Goal: Information Seeking & Learning: Understand process/instructions

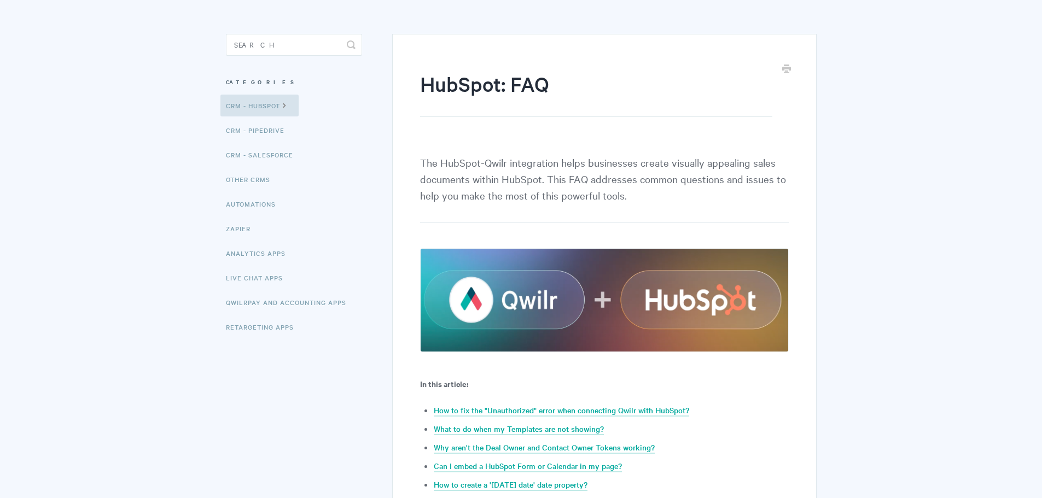
scroll to position [219, 0]
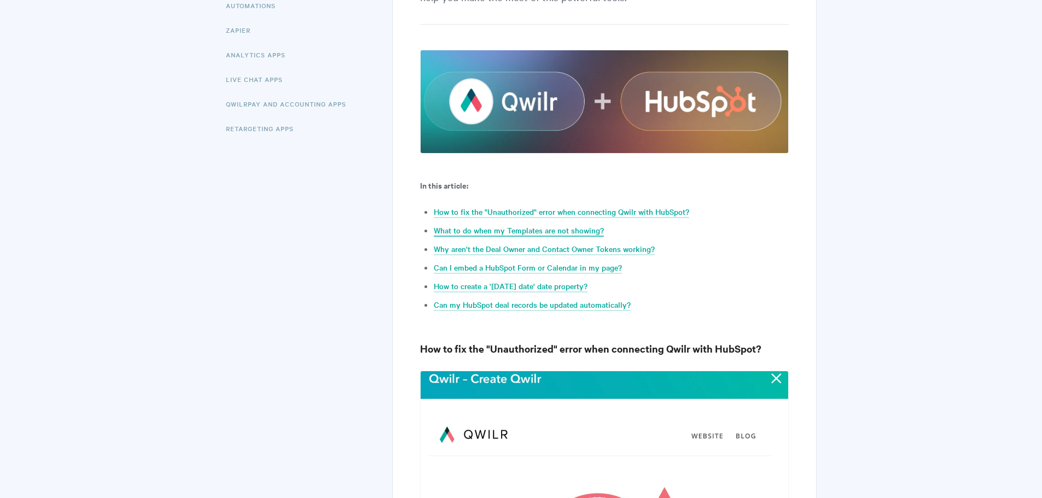
click at [587, 231] on link "What to do when my Templates are not showing?" at bounding box center [519, 231] width 170 height 12
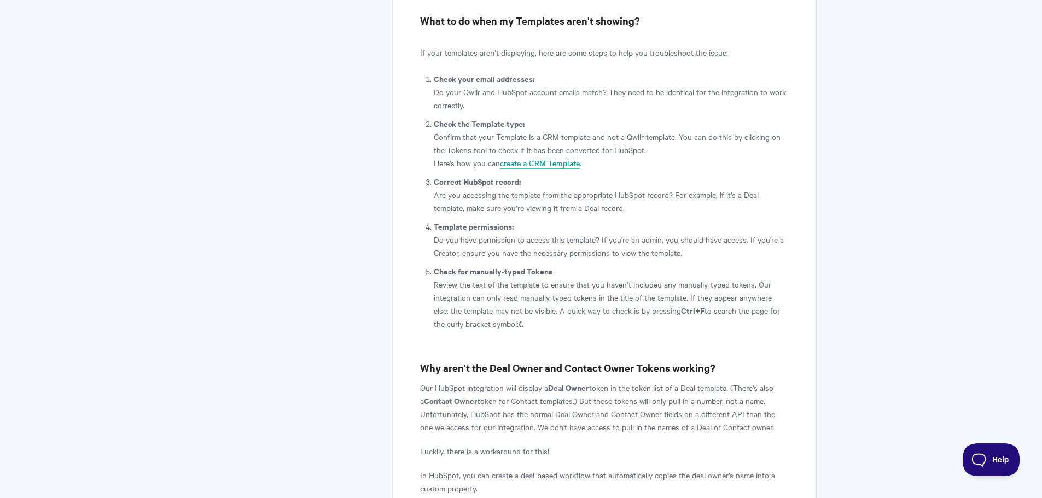
click at [537, 158] on link "create a CRM Template" at bounding box center [540, 164] width 80 height 12
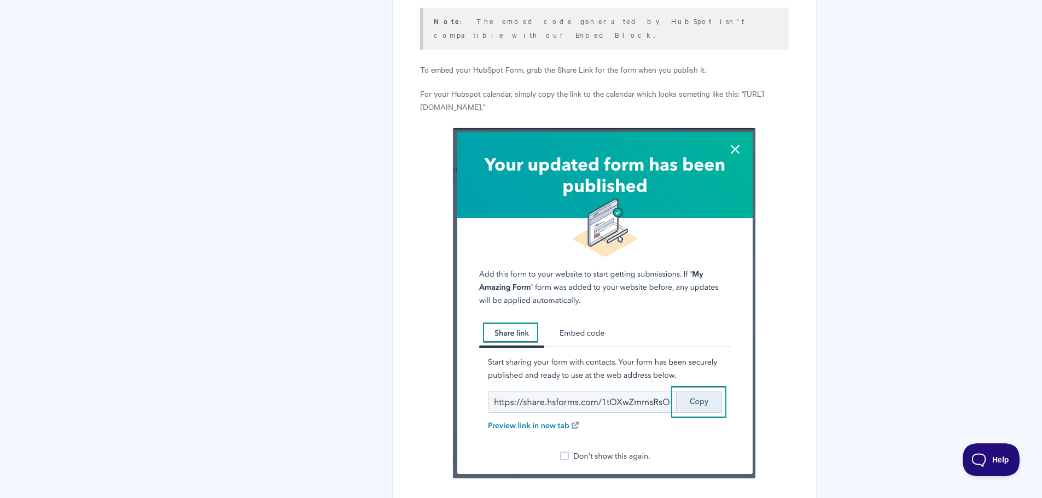
scroll to position [2981, 0]
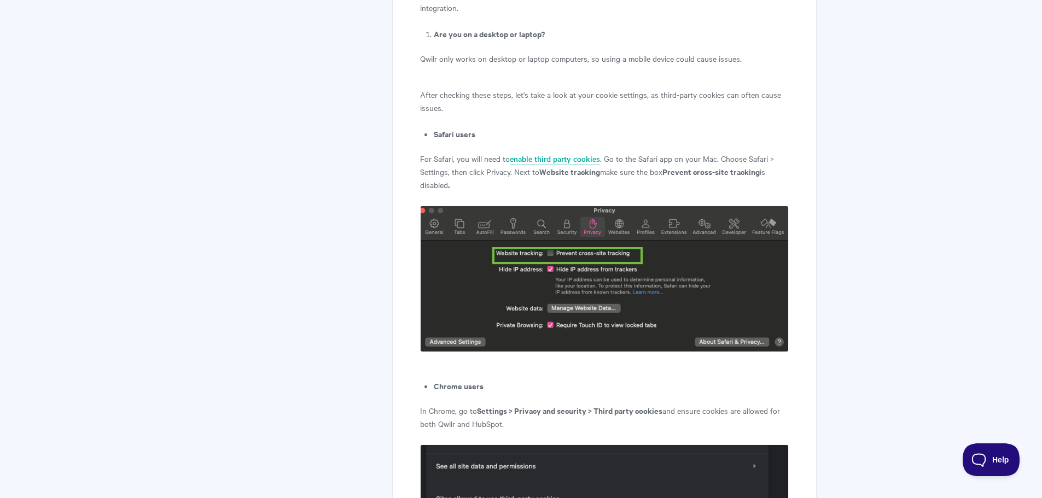
scroll to position [1477, 0]
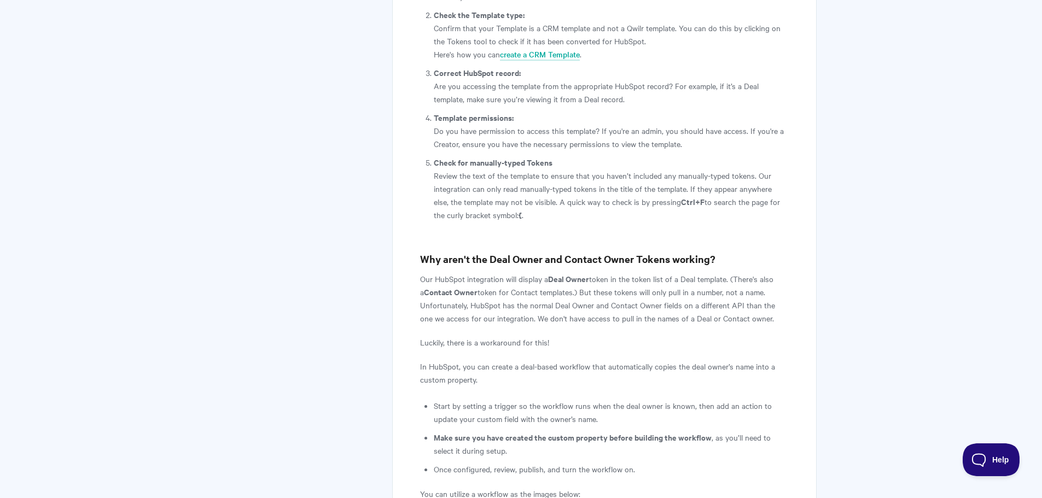
scroll to position [1942, 0]
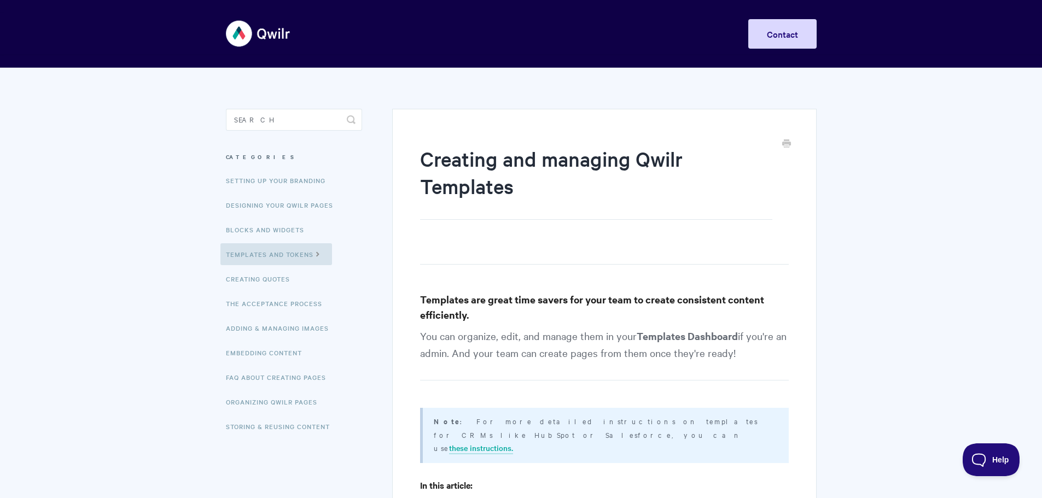
click at [686, 338] on strong "Templates Dashboard" at bounding box center [687, 336] width 101 height 14
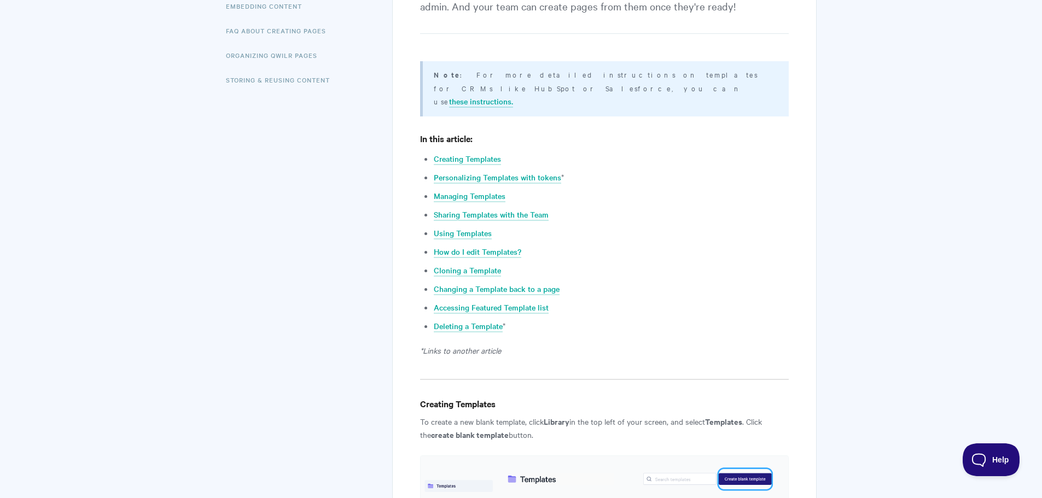
scroll to position [438, 0]
